Goal: Task Accomplishment & Management: Complete application form

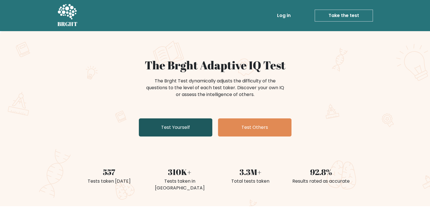
click at [189, 126] on link "Test Yourself" at bounding box center [176, 127] width 74 height 18
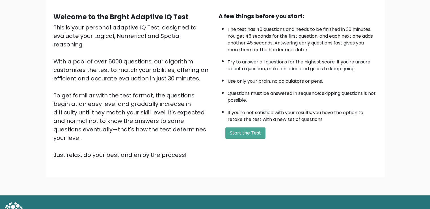
scroll to position [49, 0]
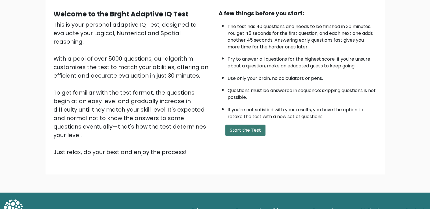
click at [244, 125] on button "Start the Test" at bounding box center [245, 129] width 40 height 11
click at [246, 129] on button "Start the Test" at bounding box center [245, 129] width 40 height 11
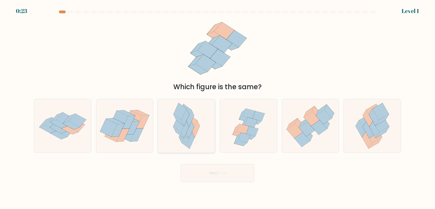
click at [173, 134] on icon at bounding box center [186, 125] width 35 height 53
click at [217, 107] on input "c." at bounding box center [217, 105] width 0 height 3
radio input "true"
click at [217, 171] on button "Next" at bounding box center [217, 173] width 74 height 18
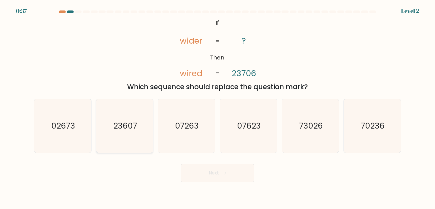
click at [134, 128] on text "23607" at bounding box center [125, 125] width 24 height 11
click at [217, 107] on input "b. 23607" at bounding box center [217, 105] width 0 height 3
radio input "true"
click at [229, 175] on button "Next" at bounding box center [217, 173] width 74 height 18
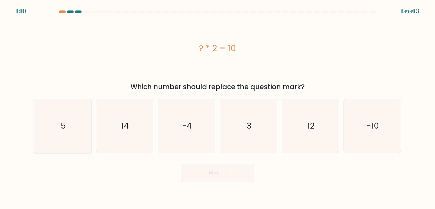
click at [63, 132] on icon "5" at bounding box center [62, 125] width 53 height 53
click at [217, 107] on input "a. 5" at bounding box center [217, 105] width 0 height 3
radio input "true"
click at [219, 176] on button "Next" at bounding box center [217, 173] width 74 height 18
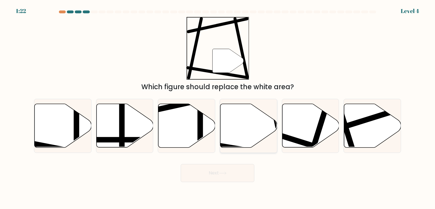
click at [246, 123] on icon at bounding box center [248, 126] width 57 height 44
click at [218, 107] on input "d." at bounding box center [217, 105] width 0 height 3
radio input "true"
click at [217, 176] on button "Next" at bounding box center [217, 173] width 74 height 18
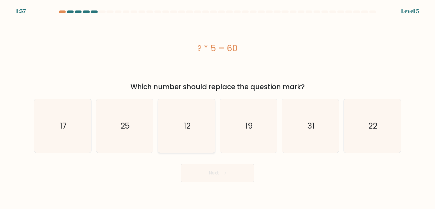
click at [189, 130] on text "12" at bounding box center [186, 125] width 7 height 11
click at [217, 107] on input "c. 12" at bounding box center [217, 105] width 0 height 3
radio input "true"
click at [216, 170] on button "Next" at bounding box center [217, 173] width 74 height 18
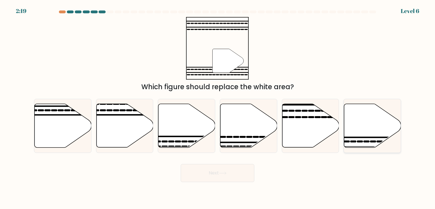
click at [357, 130] on icon at bounding box center [372, 126] width 57 height 44
click at [218, 107] on input "f." at bounding box center [217, 105] width 0 height 3
radio input "true"
click at [226, 166] on button "Next" at bounding box center [217, 173] width 74 height 18
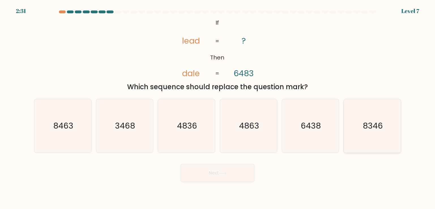
click at [371, 126] on text "8346" at bounding box center [372, 125] width 20 height 11
click at [218, 107] on input "f. 8346" at bounding box center [217, 105] width 0 height 3
radio input "true"
click at [216, 176] on button "Next" at bounding box center [217, 173] width 74 height 18
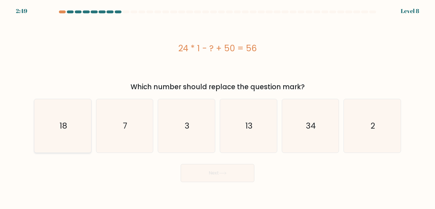
click at [78, 125] on icon "18" at bounding box center [62, 125] width 53 height 53
click at [217, 107] on input "a. 18" at bounding box center [217, 105] width 0 height 3
radio input "true"
click at [208, 170] on button "Next" at bounding box center [217, 173] width 74 height 18
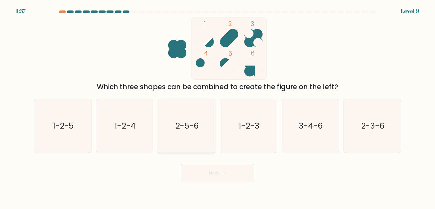
click at [163, 128] on icon "2-5-6" at bounding box center [186, 125] width 53 height 53
click at [217, 107] on input "c. 2-5-6" at bounding box center [217, 105] width 0 height 3
radio input "true"
click at [208, 170] on button "Next" at bounding box center [217, 173] width 74 height 18
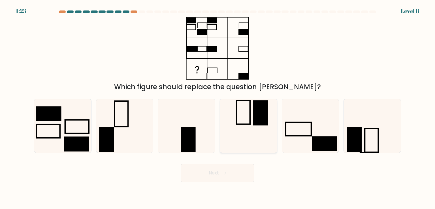
click at [238, 121] on icon at bounding box center [248, 125] width 53 height 53
click at [218, 107] on input "d." at bounding box center [217, 105] width 0 height 3
radio input "true"
click at [218, 170] on button "Next" at bounding box center [217, 173] width 74 height 18
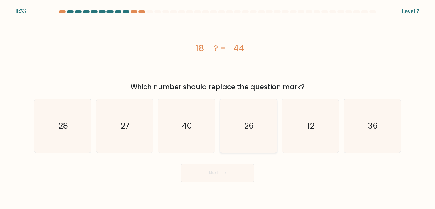
click at [240, 126] on icon "26" at bounding box center [248, 125] width 53 height 53
click at [218, 107] on input "d. 26" at bounding box center [217, 105] width 0 height 3
radio input "true"
click at [217, 171] on button "Next" at bounding box center [217, 173] width 74 height 18
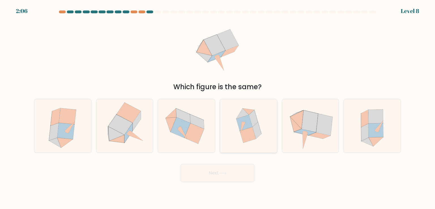
click at [254, 145] on icon at bounding box center [248, 125] width 51 height 53
click at [218, 107] on input "d." at bounding box center [217, 105] width 0 height 3
radio input "true"
click at [217, 176] on button "Next" at bounding box center [217, 173] width 74 height 18
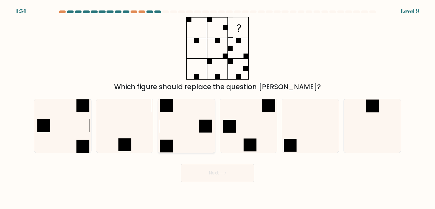
click at [179, 121] on icon at bounding box center [186, 125] width 53 height 53
click at [217, 107] on input "c." at bounding box center [217, 105] width 0 height 3
radio input "true"
click at [216, 171] on button "Next" at bounding box center [217, 173] width 74 height 18
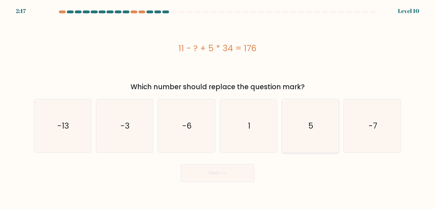
click at [312, 127] on text "5" at bounding box center [310, 125] width 5 height 11
click at [218, 107] on input "e. 5" at bounding box center [217, 105] width 0 height 3
radio input "true"
click at [220, 172] on icon at bounding box center [223, 172] width 8 height 3
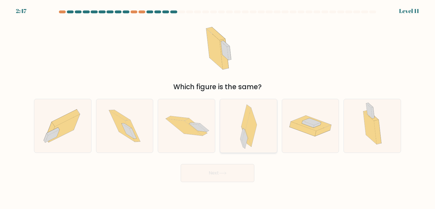
click at [254, 136] on icon at bounding box center [248, 125] width 17 height 53
click at [218, 107] on input "d." at bounding box center [217, 105] width 0 height 3
radio input "true"
click at [216, 167] on button "Next" at bounding box center [217, 173] width 74 height 18
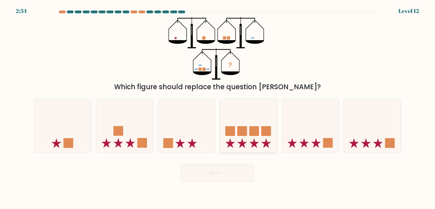
click at [246, 124] on icon at bounding box center [248, 125] width 57 height 47
click at [218, 107] on input "d." at bounding box center [217, 105] width 0 height 3
radio input "true"
click at [222, 173] on icon at bounding box center [223, 172] width 8 height 3
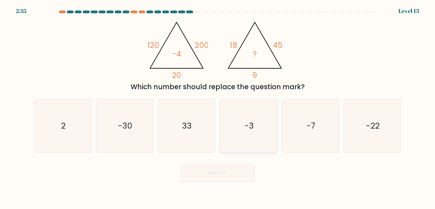
click at [244, 132] on icon "-3" at bounding box center [248, 125] width 53 height 53
click at [218, 107] on input "d. -3" at bounding box center [217, 105] width 0 height 3
radio input "true"
click at [221, 177] on button "Next" at bounding box center [217, 173] width 74 height 18
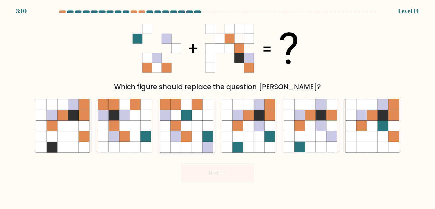
click at [176, 120] on icon at bounding box center [175, 115] width 11 height 11
click at [217, 107] on input "c." at bounding box center [217, 105] width 0 height 3
radio input "true"
click at [104, 112] on icon at bounding box center [103, 115] width 11 height 11
click at [217, 107] on input "b." at bounding box center [217, 105] width 0 height 3
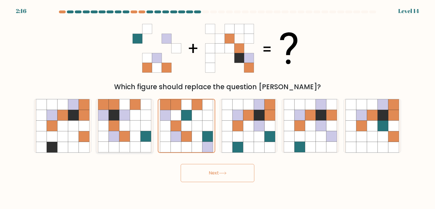
radio input "true"
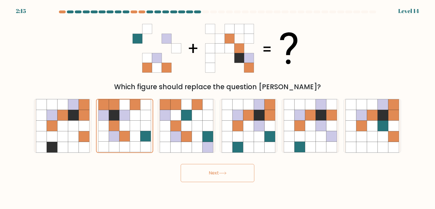
click at [215, 175] on button "Next" at bounding box center [217, 173] width 74 height 18
